Goal: Check status: Check status

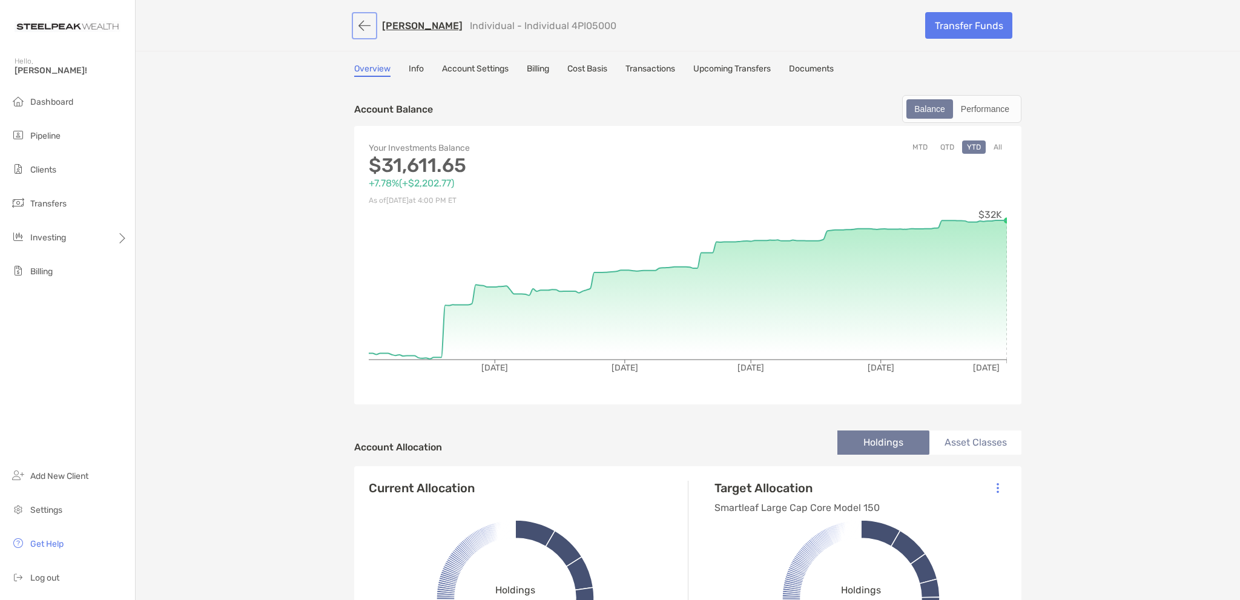
click at [357, 24] on button "button" at bounding box center [364, 26] width 21 height 22
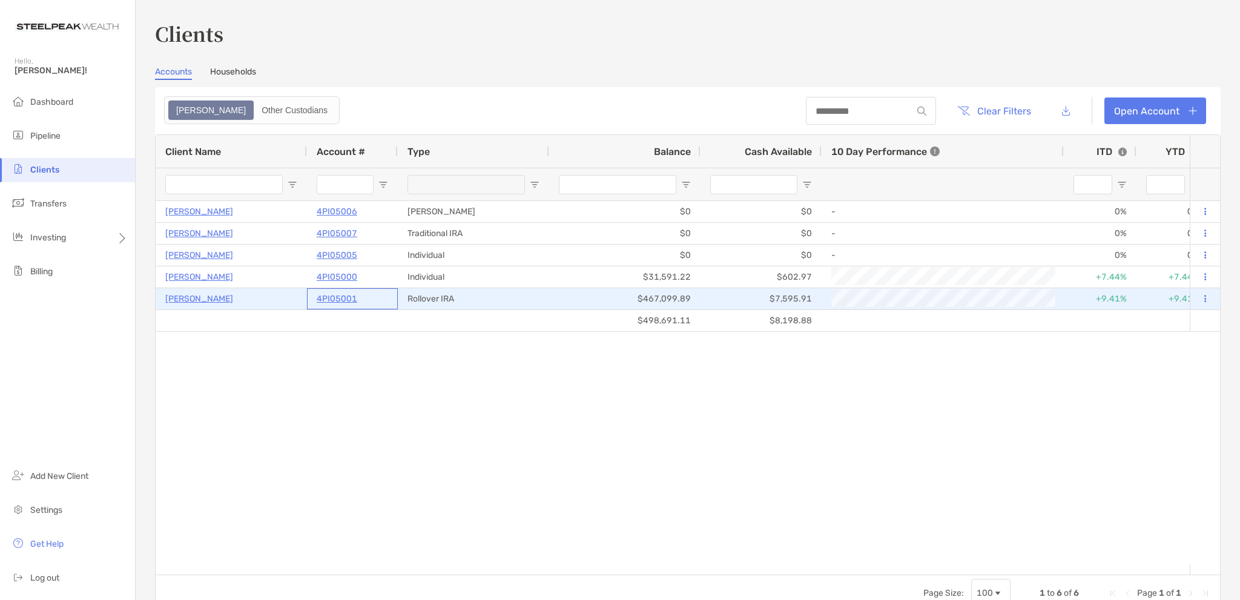
click at [331, 294] on p "4PI05001" at bounding box center [337, 298] width 41 height 15
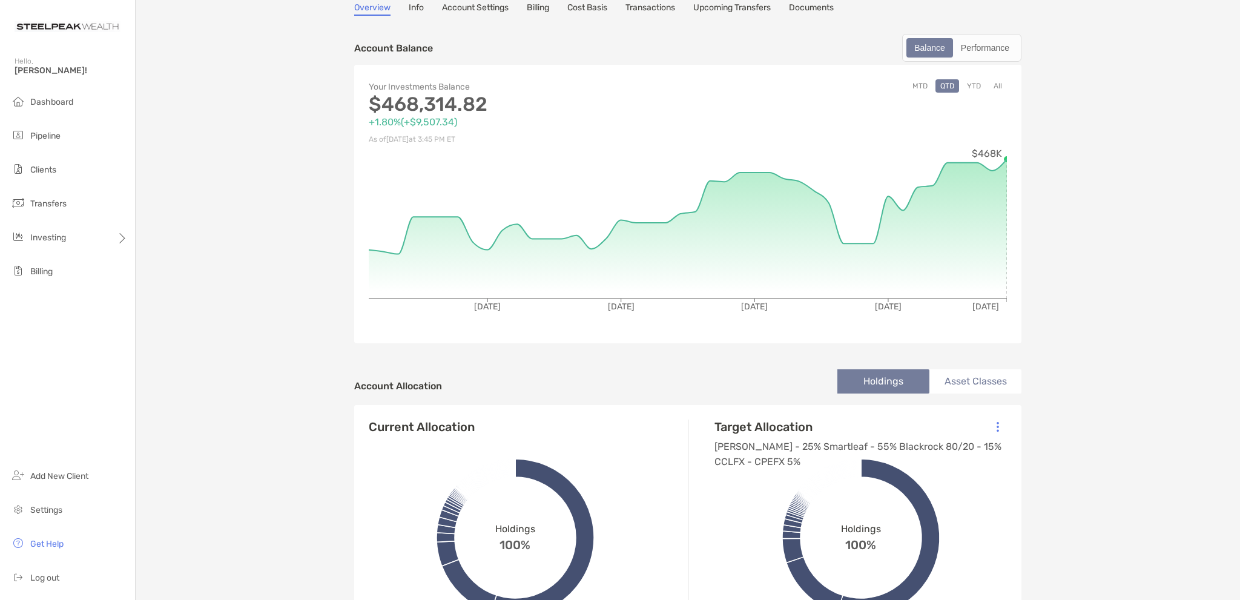
scroll to position [61, 0]
click at [985, 48] on div "Performance" at bounding box center [985, 48] width 62 height 17
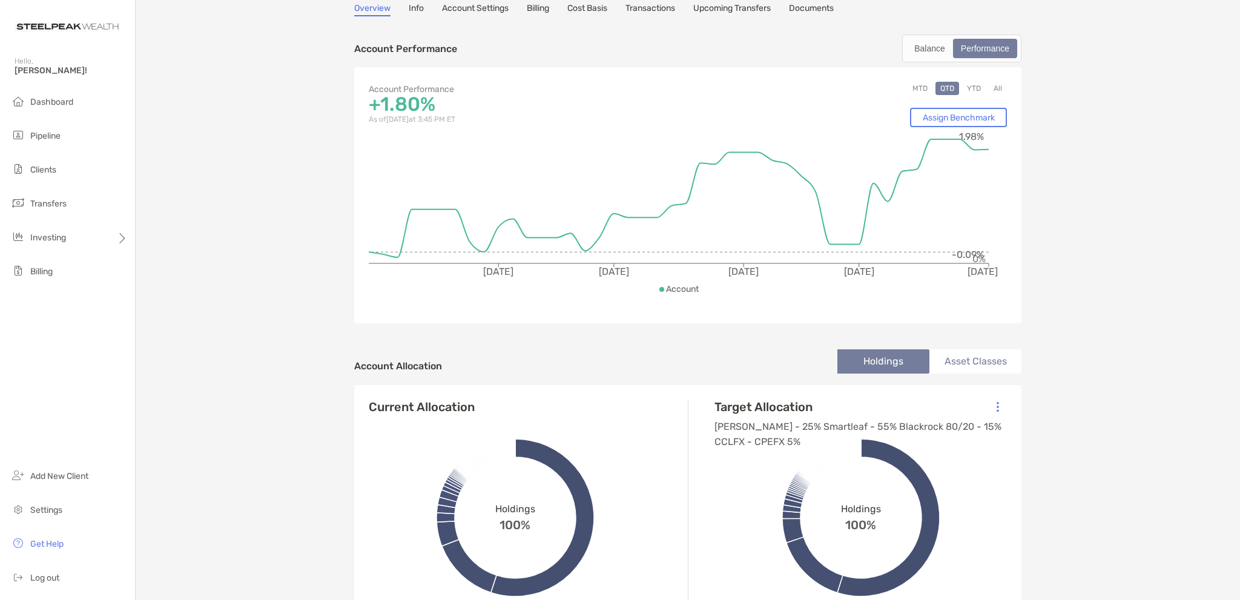
click at [972, 84] on button "YTD" at bounding box center [974, 88] width 24 height 13
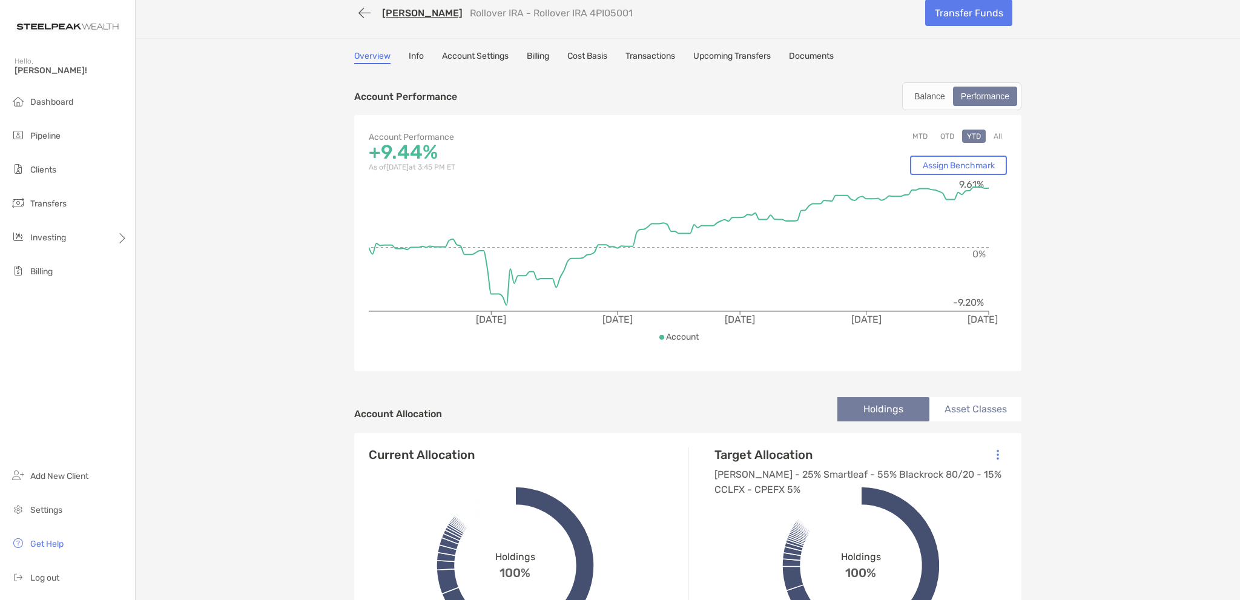
scroll to position [0, 0]
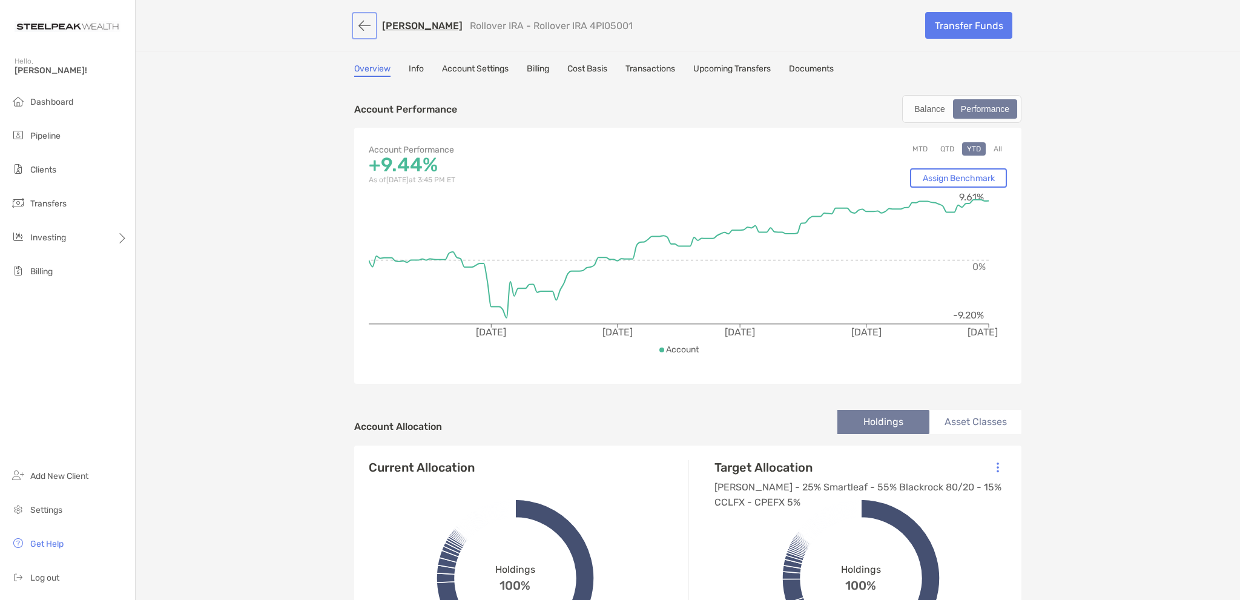
click at [363, 26] on button "button" at bounding box center [364, 26] width 21 height 22
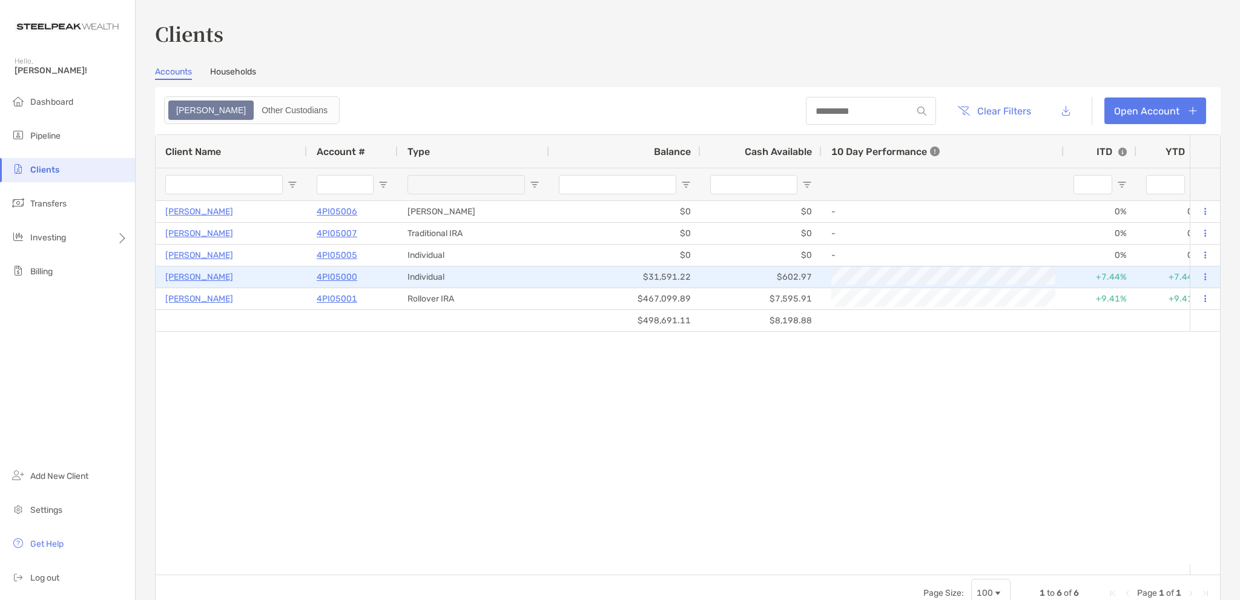
click at [218, 274] on p "[PERSON_NAME]" at bounding box center [199, 276] width 68 height 15
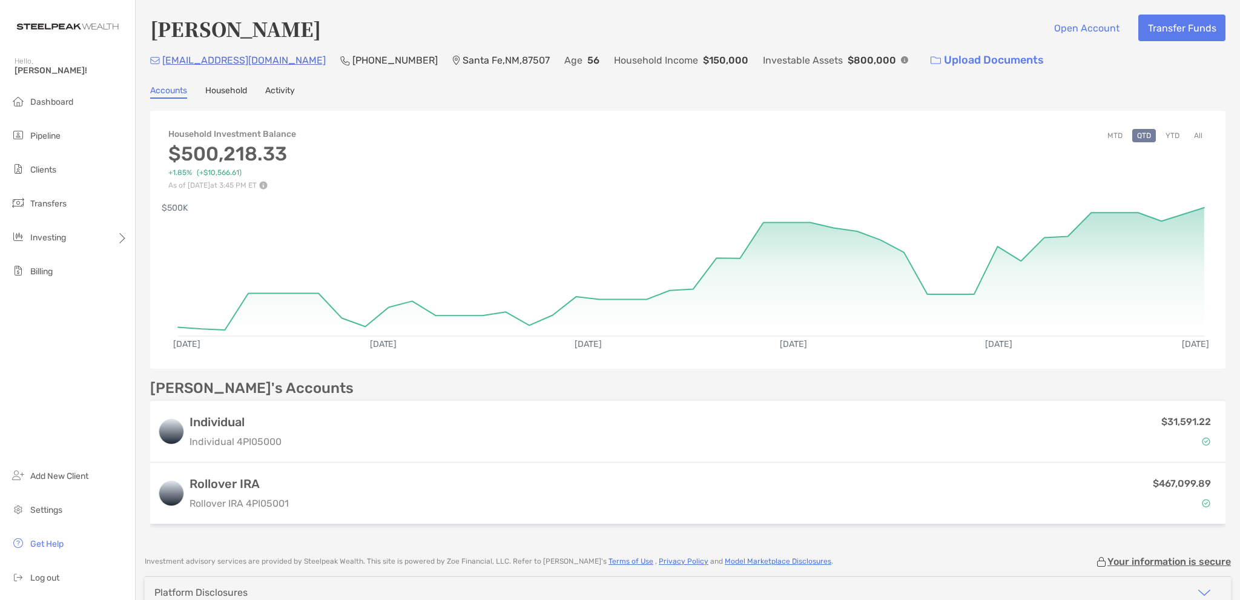
click at [1189, 129] on button "All" at bounding box center [1198, 135] width 18 height 13
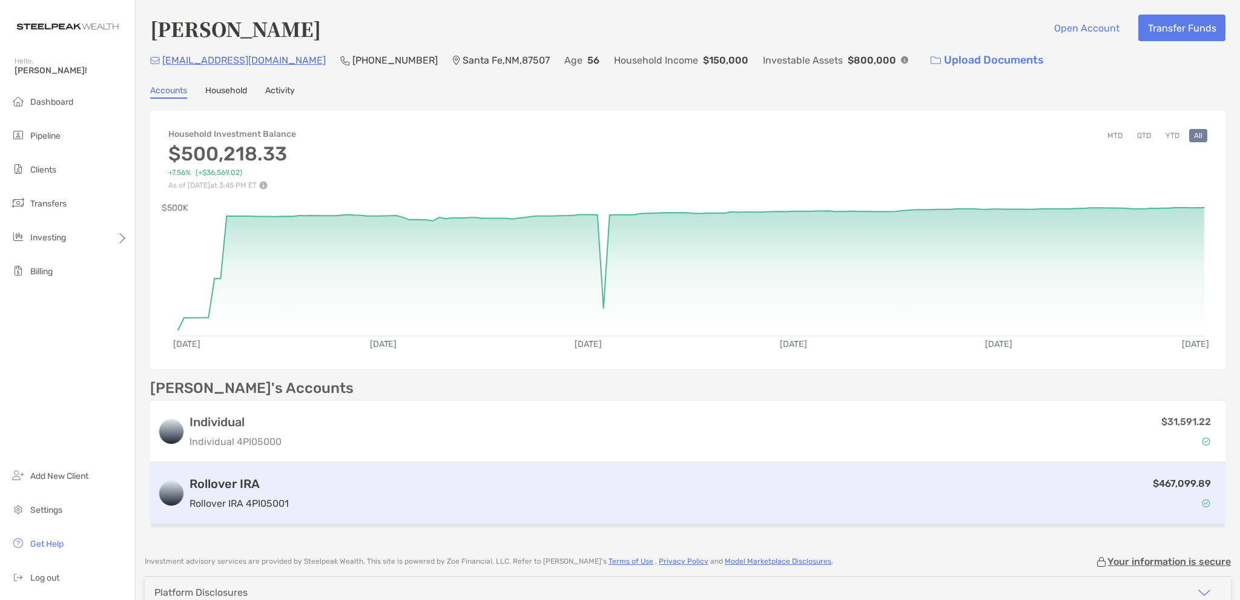
click at [220, 479] on h3 "Rollover IRA" at bounding box center [238, 483] width 99 height 15
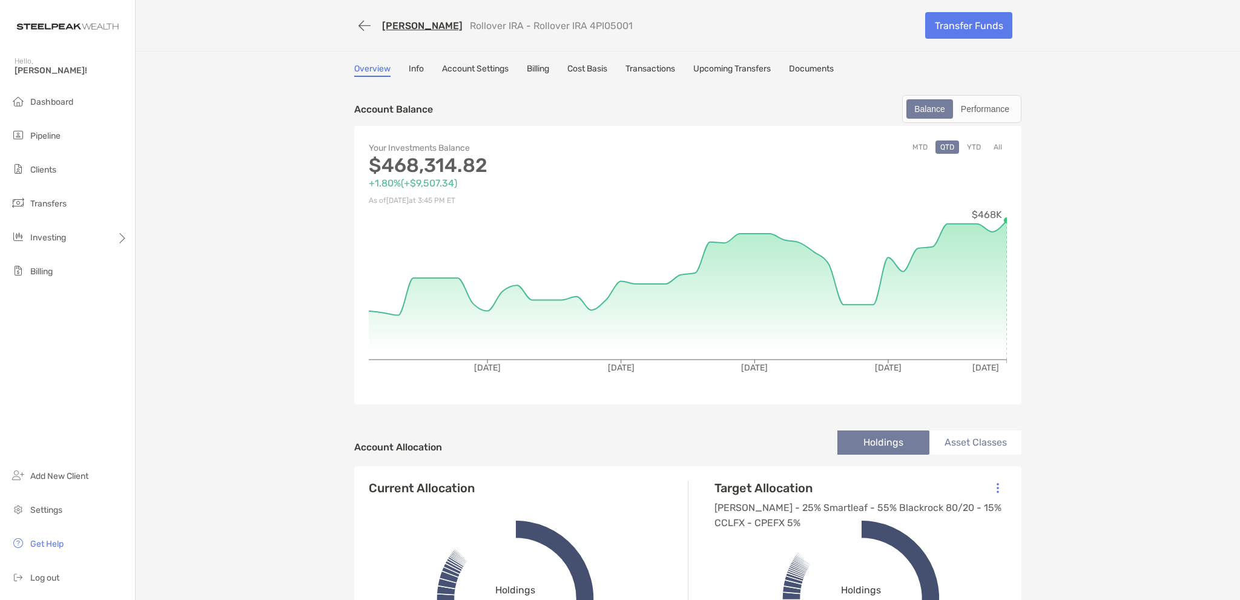
click at [992, 143] on button "All" at bounding box center [998, 146] width 18 height 13
